Goal: Task Accomplishment & Management: Complete application form

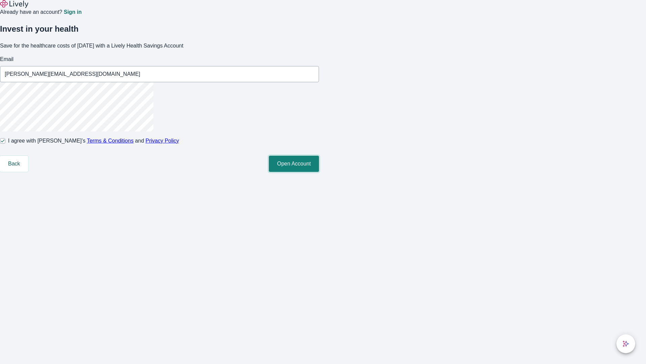
click at [319, 172] on button "Open Account" at bounding box center [294, 164] width 50 height 16
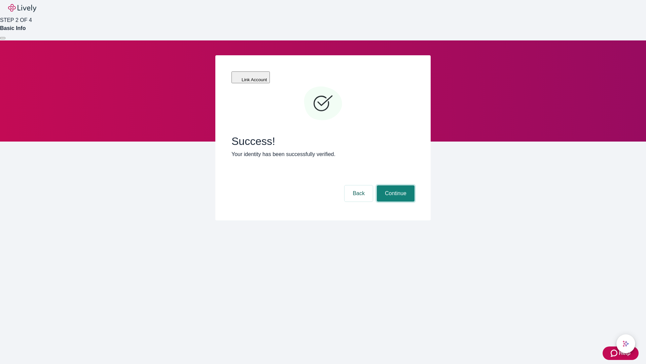
click at [395, 185] on button "Continue" at bounding box center [396, 193] width 38 height 16
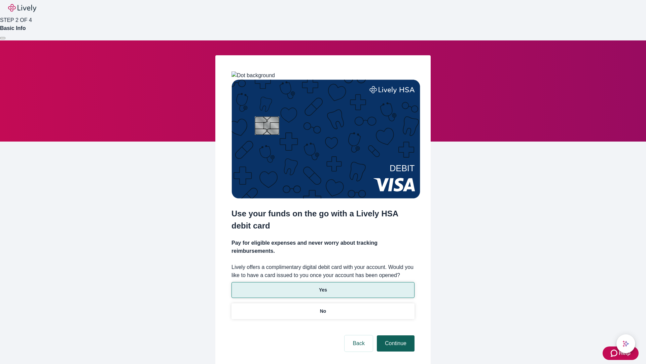
click at [323, 286] on p "Yes" at bounding box center [323, 289] width 8 height 7
click at [395, 335] on button "Continue" at bounding box center [396, 343] width 38 height 16
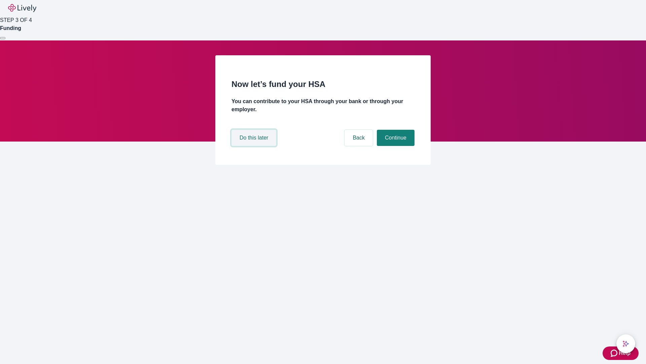
click at [255, 146] on button "Do this later" at bounding box center [254, 138] width 45 height 16
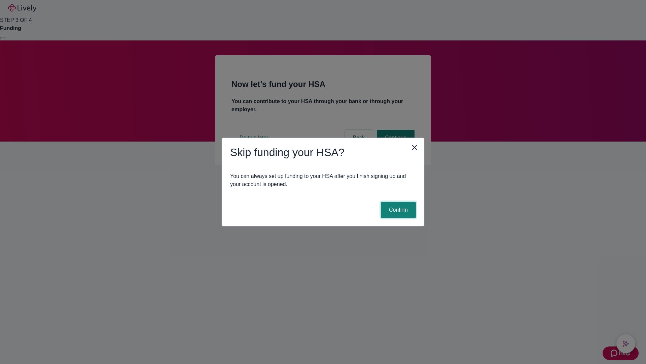
click at [398, 210] on button "Confirm" at bounding box center [398, 210] width 35 height 16
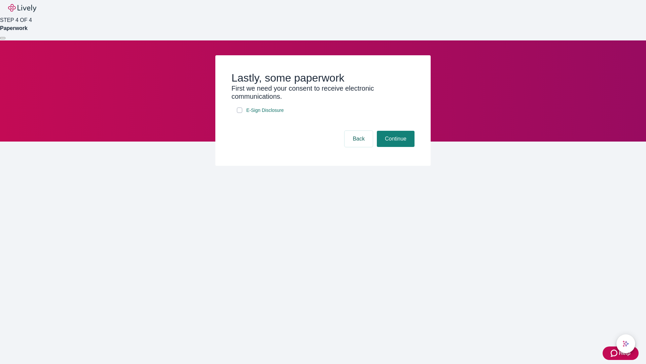
click at [240, 113] on input "E-Sign Disclosure" at bounding box center [239, 109] width 5 height 5
checkbox input "true"
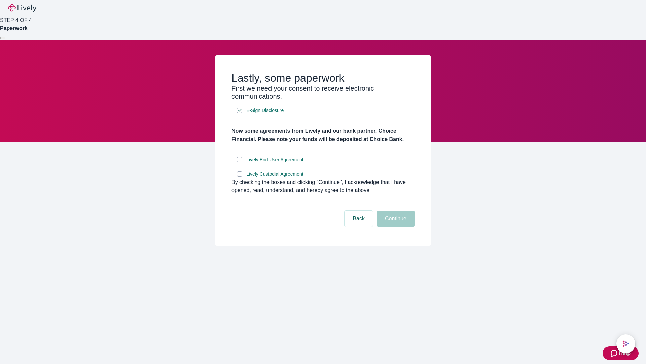
click at [240, 162] on input "Lively End User Agreement" at bounding box center [239, 159] width 5 height 5
checkbox input "true"
click at [240, 176] on input "Lively Custodial Agreement" at bounding box center [239, 173] width 5 height 5
checkbox input "true"
click at [395, 227] on button "Continue" at bounding box center [396, 218] width 38 height 16
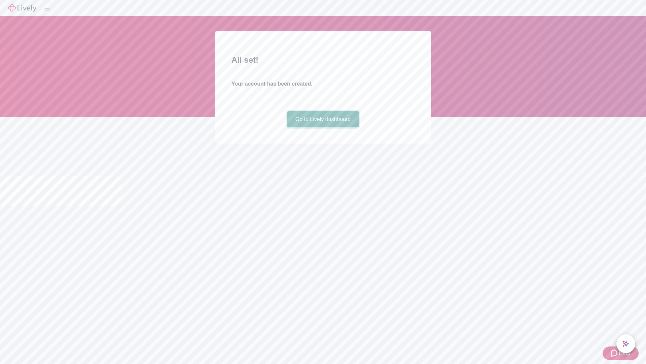
click at [323, 127] on link "Go to Lively dashboard" at bounding box center [323, 119] width 72 height 16
